Goal: Task Accomplishment & Management: Use online tool/utility

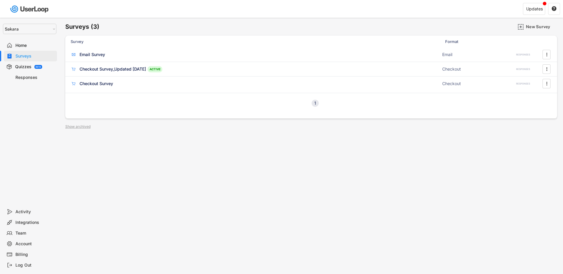
select select ""1348695171700984260__LOOKUP__1738690947652x614414021739539700""
click at [259, 72] on div "Checkout Survey_Updated [DATE] ACTIVE" at bounding box center [255, 71] width 368 height 6
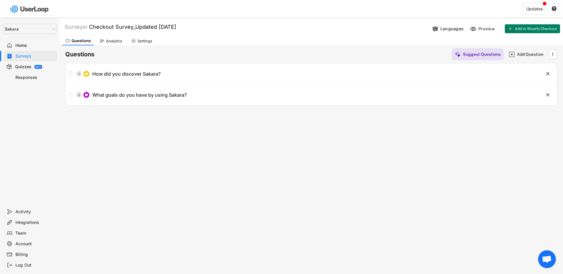
click at [96, 42] on div "Questions Analytics Settings" at bounding box center [310, 40] width 503 height 10
click at [107, 38] on div "Analytics" at bounding box center [111, 40] width 28 height 9
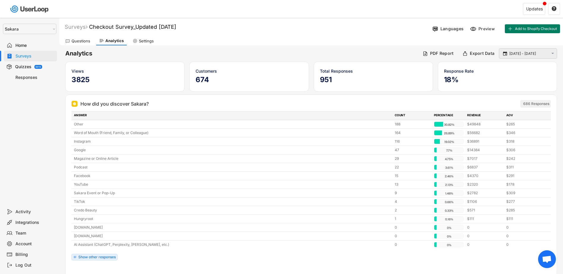
click at [508, 57] on div " [DATE] - [DATE] " at bounding box center [528, 53] width 58 height 10
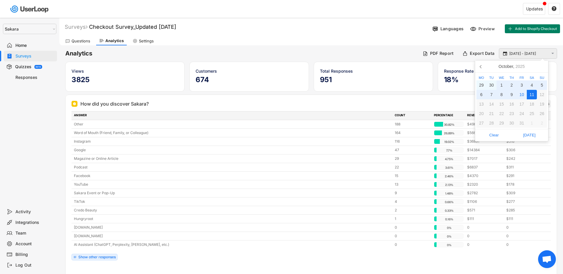
click at [519, 55] on input "[DATE] - [DATE]" at bounding box center [528, 54] width 39 height 6
click at [480, 66] on icon at bounding box center [480, 66] width 1 height 3
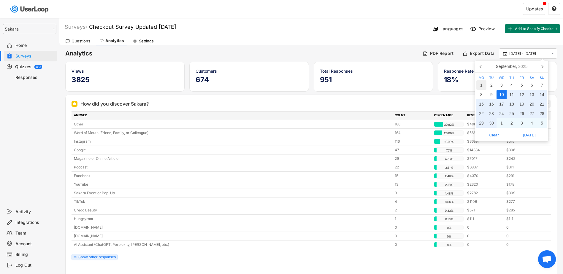
click at [483, 85] on div "1" at bounding box center [481, 84] width 10 height 9
click at [492, 121] on div "30" at bounding box center [491, 122] width 10 height 9
type input "[DATE] - [DATE]"
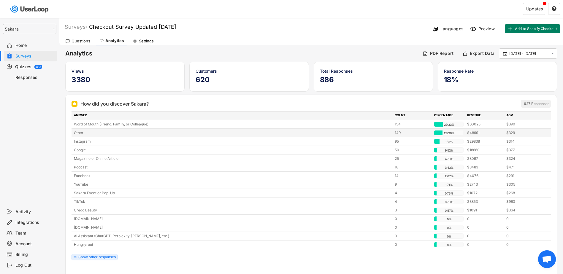
click at [85, 135] on div "Other" at bounding box center [232, 132] width 317 height 5
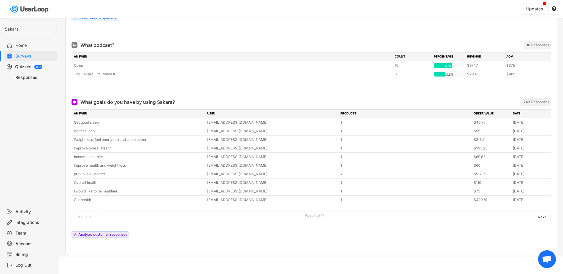
scroll to position [239, 0]
click at [110, 233] on div "Analyze customer responses" at bounding box center [102, 235] width 49 height 4
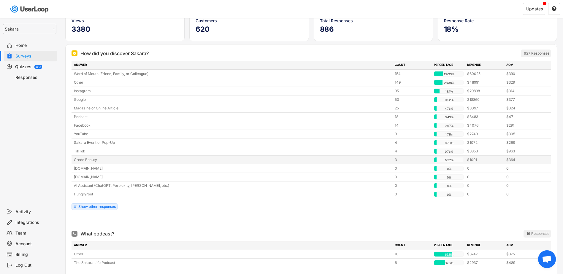
scroll to position [0, 0]
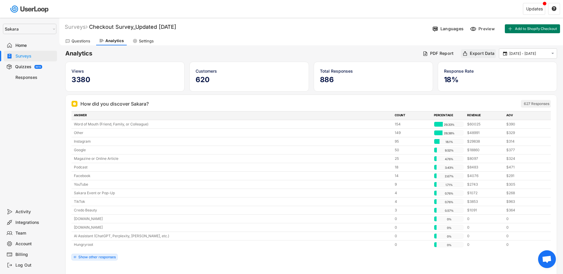
click at [465, 50] on div "Export Data" at bounding box center [478, 53] width 35 height 9
type input "[DATE] - [DATE]"
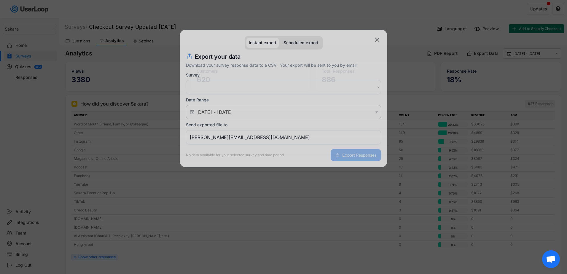
select select ""1348695171700984260__LOOKUP__1750734355615x821252839018856400""
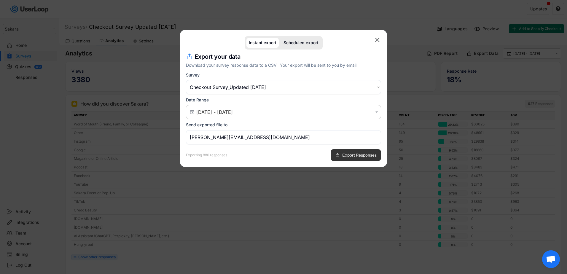
click at [344, 155] on span "Export Responses" at bounding box center [359, 155] width 34 height 4
